Goal: Task Accomplishment & Management: Use online tool/utility

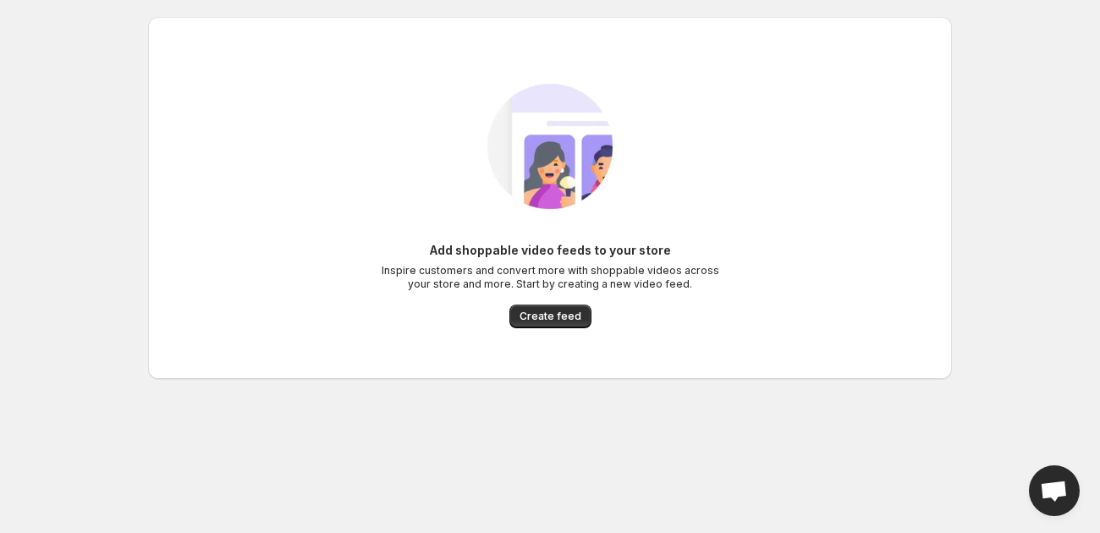
click at [563, 316] on span "Create feed" at bounding box center [551, 317] width 62 height 14
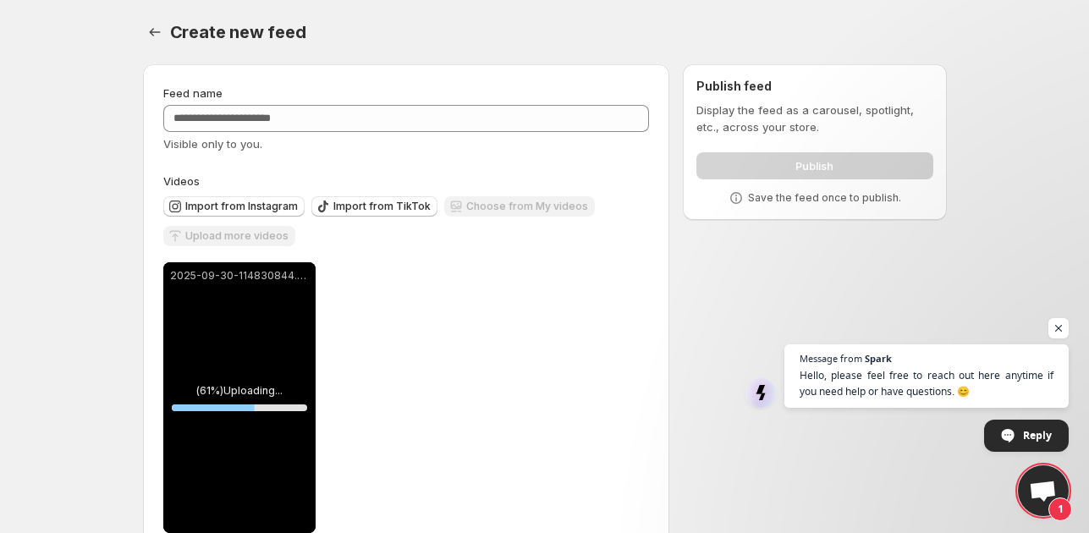
click at [1065, 333] on span "Open chat" at bounding box center [1059, 328] width 20 height 20
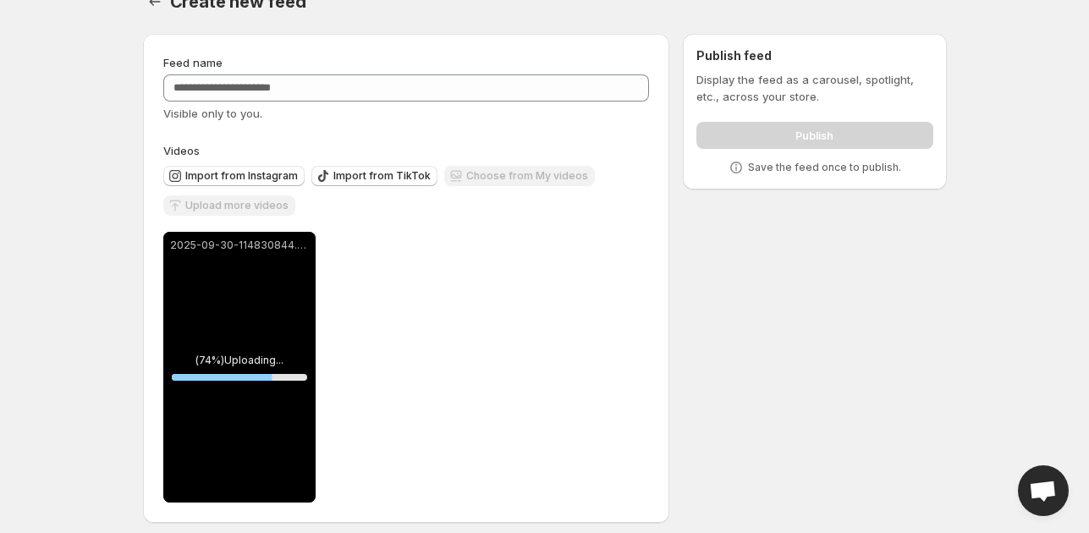
scroll to position [41, 0]
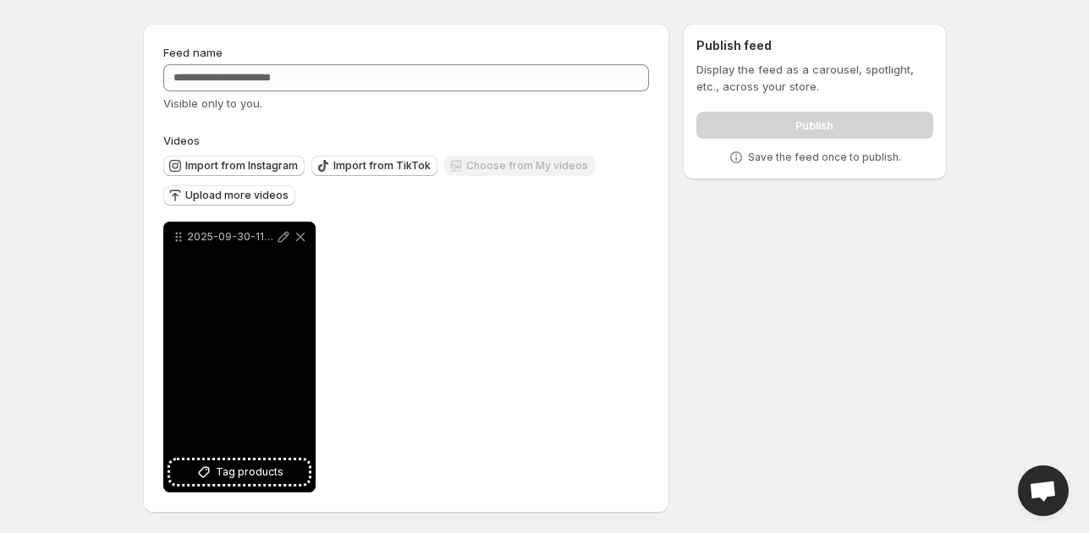
click at [237, 471] on span "Tag products" at bounding box center [250, 472] width 68 height 17
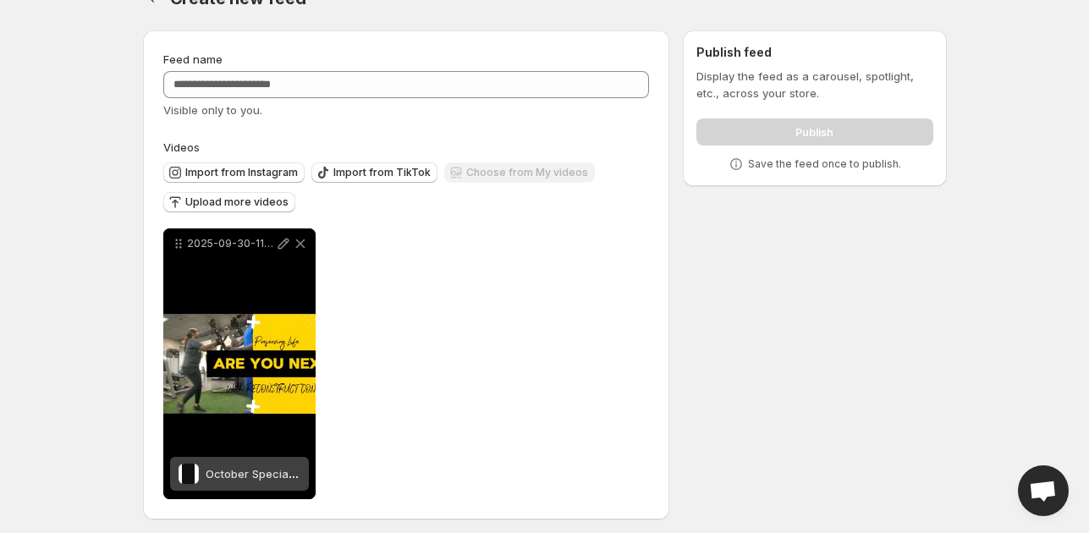
scroll to position [33, 0]
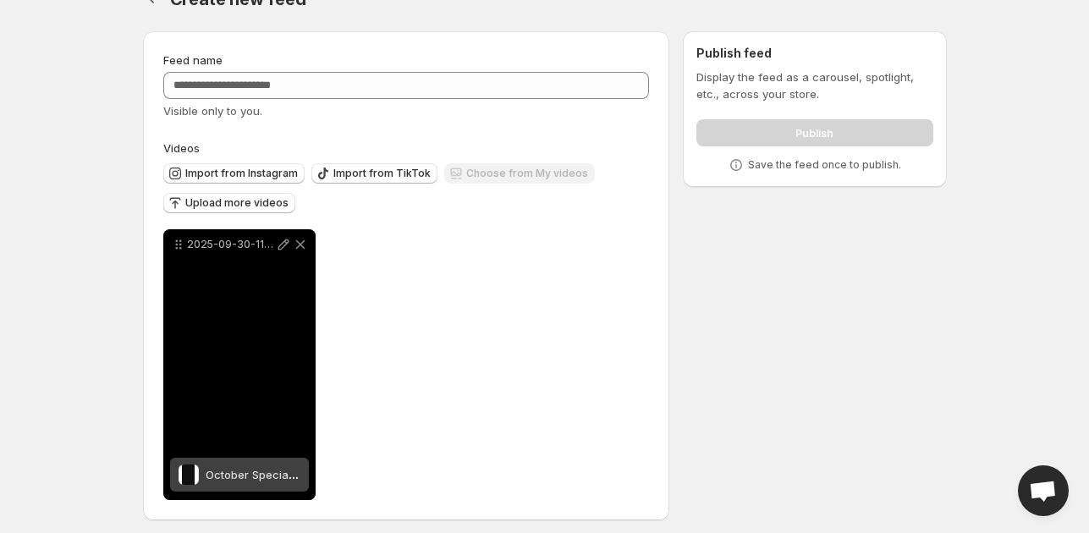
click at [303, 441] on div "2025-09-30-114830844" at bounding box center [239, 364] width 152 height 271
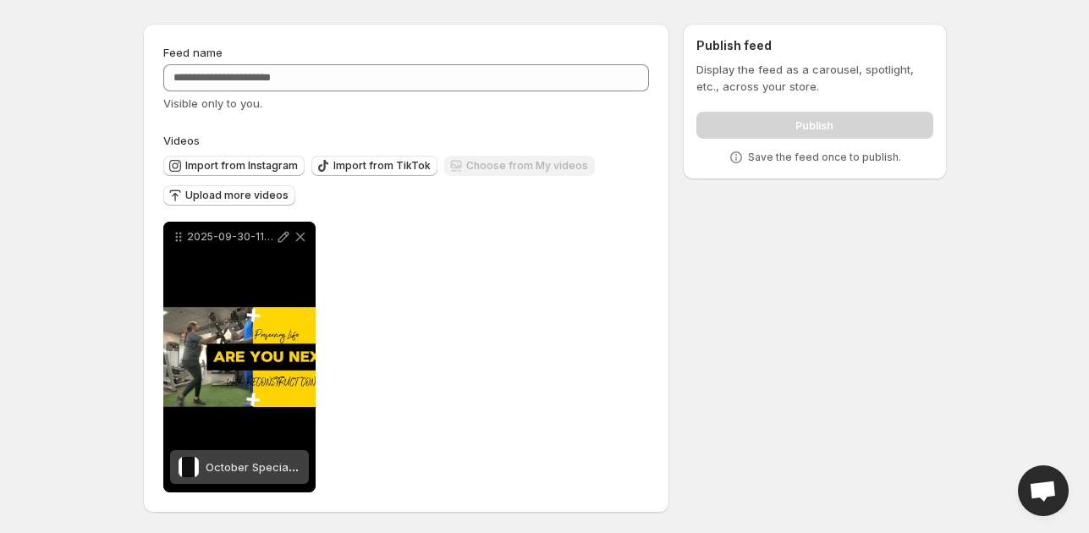
scroll to position [1, 0]
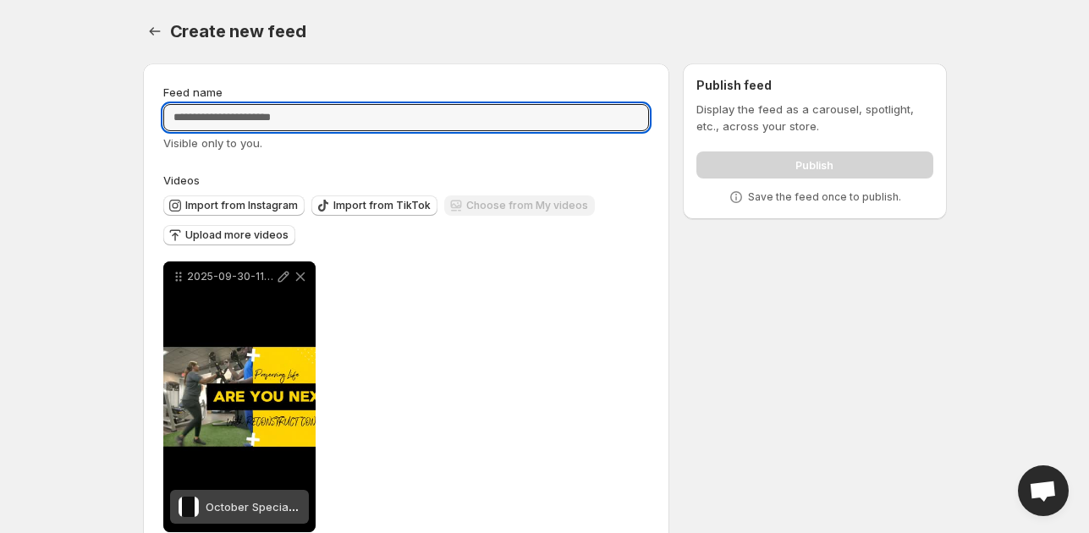
click at [360, 114] on input "Feed name" at bounding box center [406, 117] width 487 height 27
type input "**********"
click at [484, 405] on div "**********" at bounding box center [406, 397] width 487 height 271
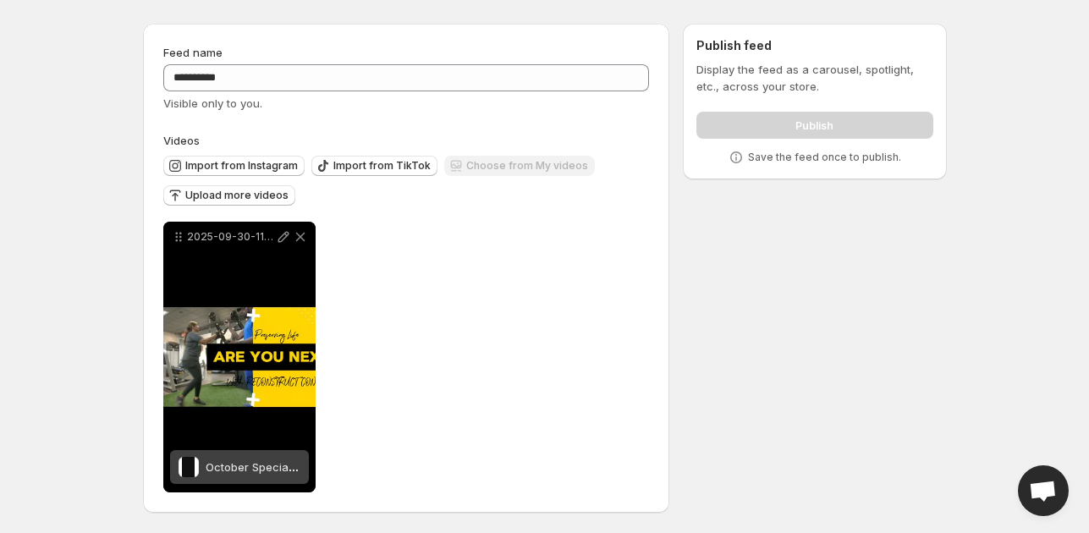
scroll to position [0, 0]
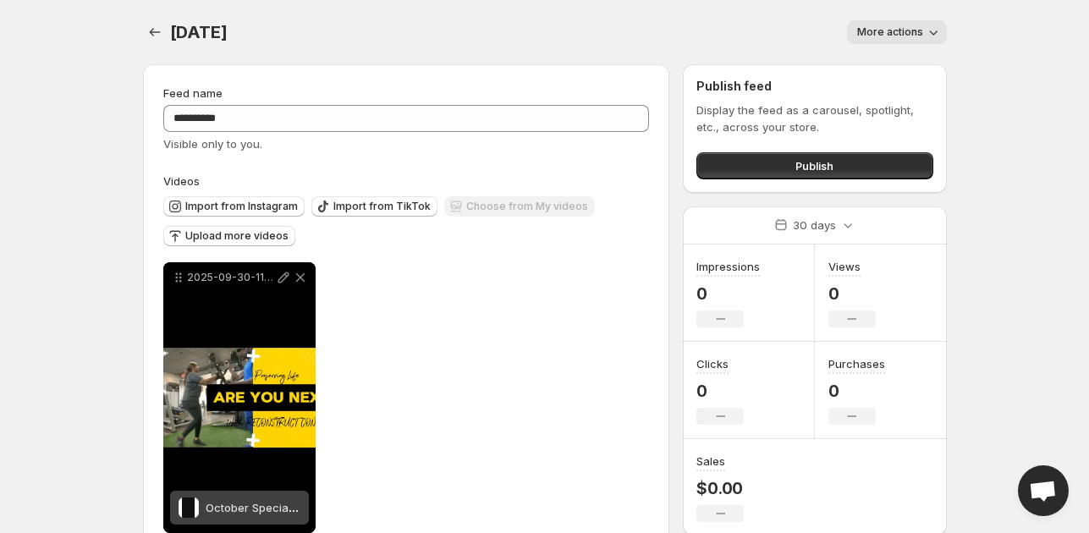
scroll to position [41, 0]
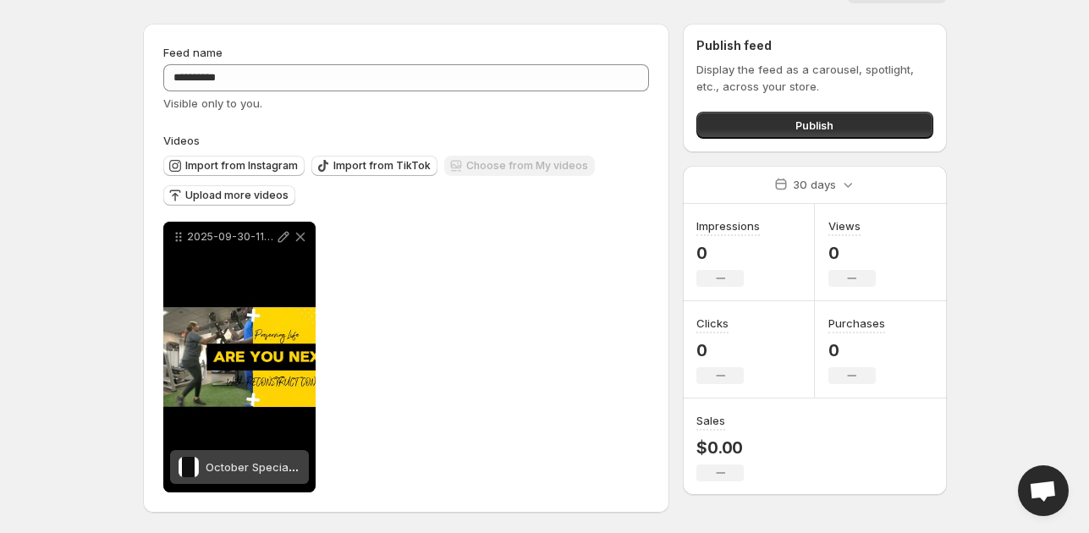
click at [798, 124] on span "Publish" at bounding box center [815, 125] width 38 height 17
